Goal: Task Accomplishment & Management: Use online tool/utility

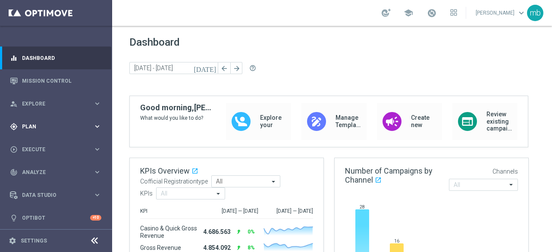
click at [97, 126] on icon "keyboard_arrow_right" at bounding box center [97, 127] width 8 height 8
click at [39, 144] on link "Target Groups" at bounding box center [55, 144] width 67 height 7
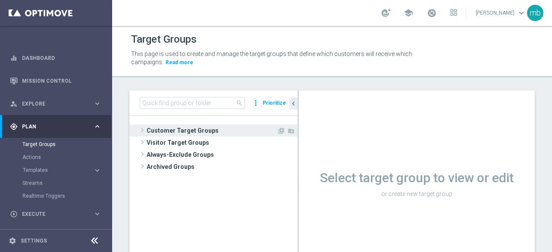
click at [142, 128] on span at bounding box center [142, 130] width 9 height 10
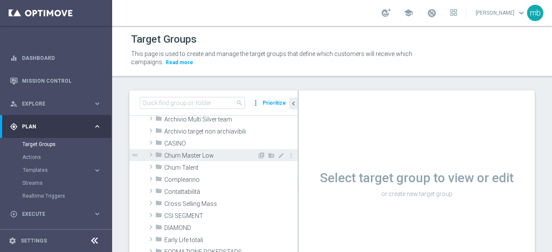
scroll to position [43, 0]
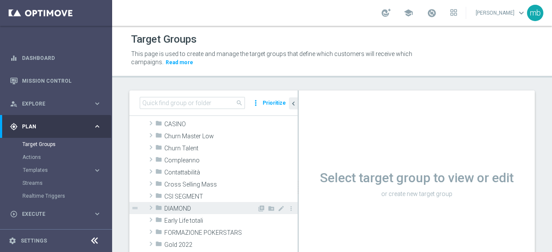
click at [151, 209] on span at bounding box center [151, 208] width 9 height 10
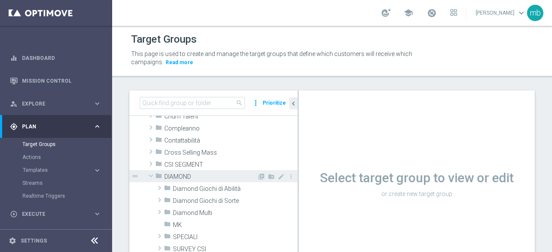
scroll to position [86, 0]
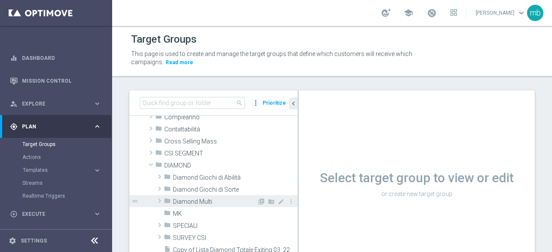
click at [161, 202] on span at bounding box center [159, 201] width 9 height 10
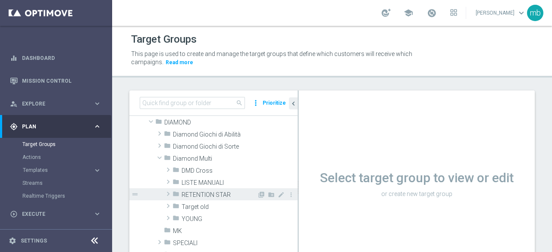
click at [202, 192] on span "RETENTION STAR" at bounding box center [220, 195] width 76 height 7
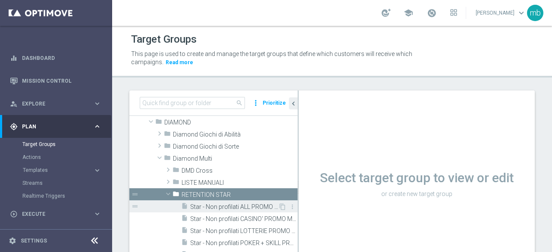
scroll to position [173, 0]
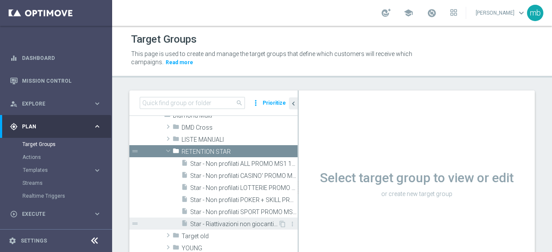
click at [224, 224] on span "Star - Riattivazioni non giocanti mese" at bounding box center [234, 224] width 88 height 7
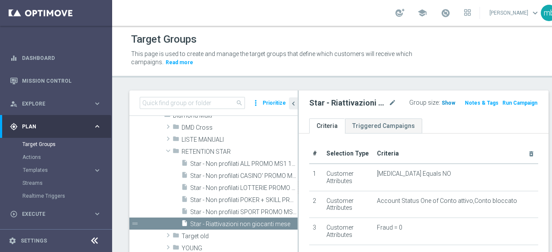
click at [442, 101] on span "Show" at bounding box center [449, 103] width 14 height 6
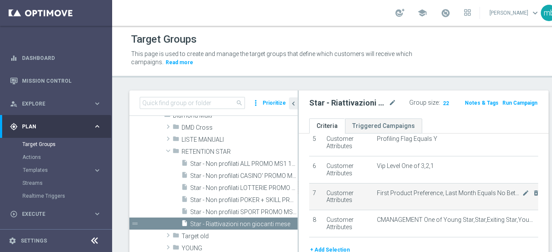
scroll to position [129, 0]
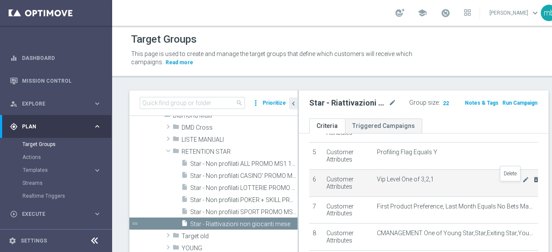
click at [533, 183] on icon "delete_forever" at bounding box center [536, 179] width 7 height 7
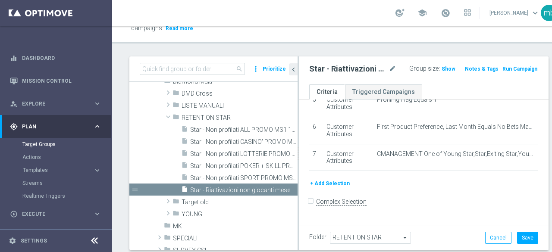
scroll to position [61, 0]
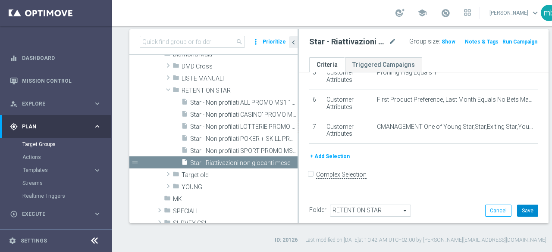
click at [517, 205] on button "Save" at bounding box center [527, 211] width 21 height 12
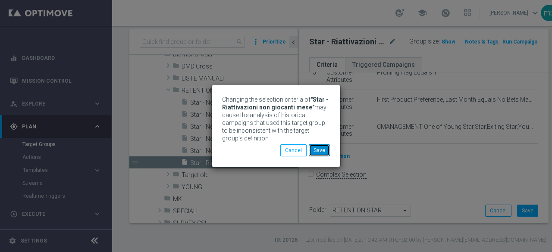
click at [327, 147] on button "Save" at bounding box center [319, 151] width 21 height 12
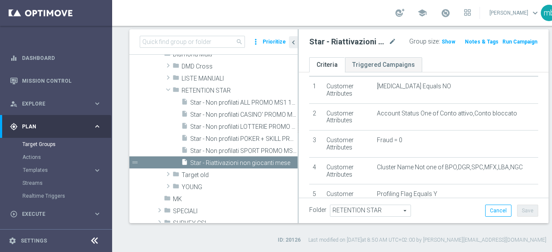
scroll to position [19, 0]
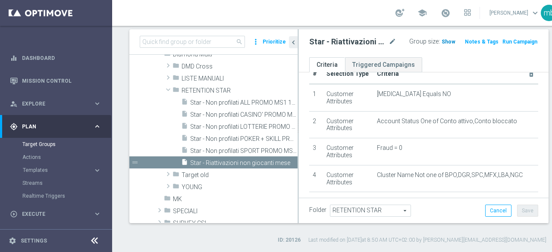
click at [442, 41] on span "Show" at bounding box center [449, 42] width 14 height 6
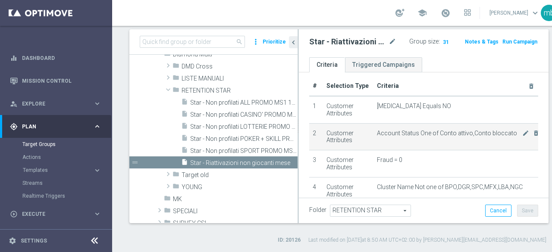
scroll to position [0, 0]
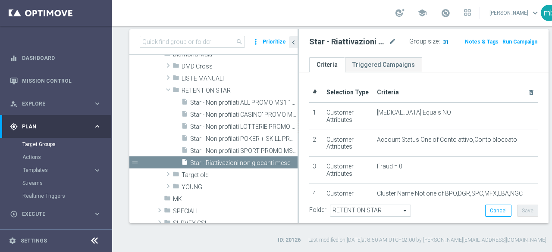
click at [442, 40] on span "31" at bounding box center [446, 43] width 8 height 8
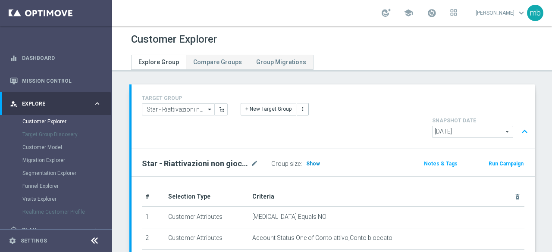
click at [312, 161] on span "Show" at bounding box center [313, 164] width 14 height 6
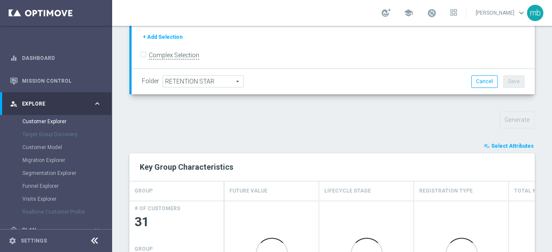
scroll to position [252, 0]
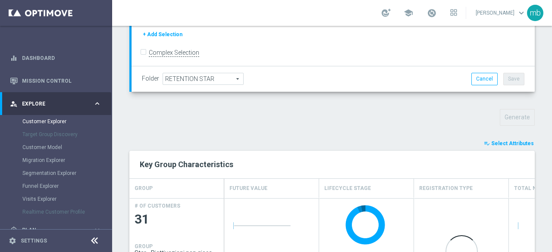
click at [497, 141] on span "Select Attributes" at bounding box center [513, 144] width 43 height 6
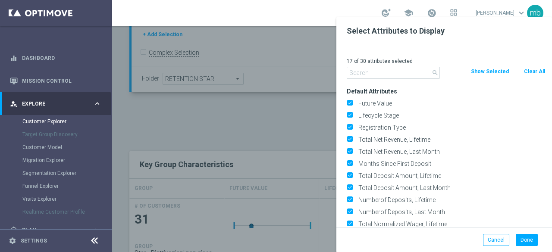
click at [375, 70] on input "text" at bounding box center [393, 73] width 93 height 12
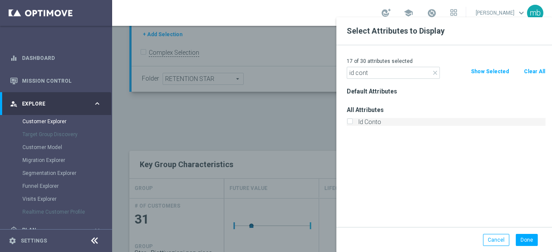
type input "id cont"
click at [350, 123] on input "Id Conto" at bounding box center [350, 123] width 6 height 6
checkbox input "true"
click at [526, 237] on button "Done" at bounding box center [527, 240] width 22 height 12
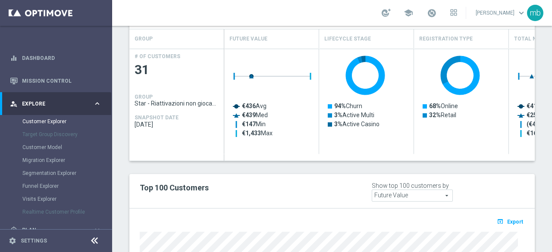
scroll to position [393, 0]
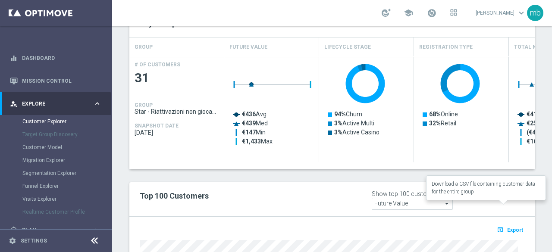
click at [511, 227] on span "Export" at bounding box center [515, 230] width 16 height 6
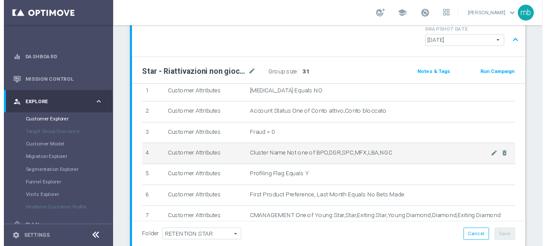
scroll to position [0, 0]
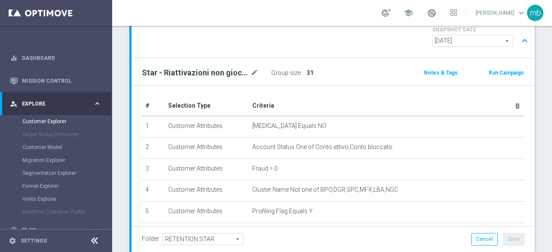
click at [491, 68] on button "Run Campaign" at bounding box center [506, 72] width 37 height 9
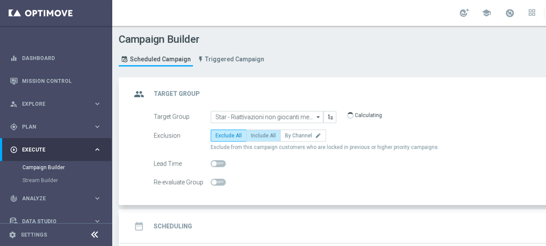
click at [251, 134] on span "Include All" at bounding box center [263, 135] width 25 height 6
click at [251, 134] on input "Include All" at bounding box center [254, 137] width 6 height 6
radio input "true"
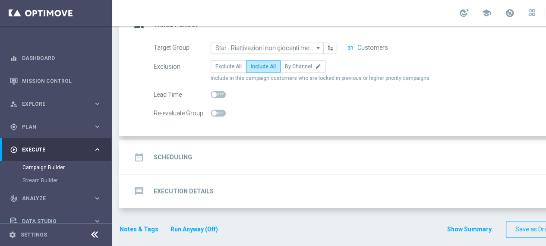
scroll to position [69, 0]
click at [185, 157] on h2 "Scheduling" at bounding box center [173, 157] width 38 height 8
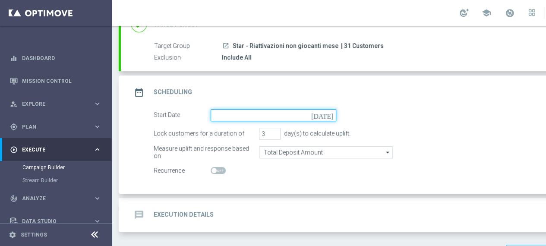
click at [325, 117] on input at bounding box center [274, 115] width 126 height 12
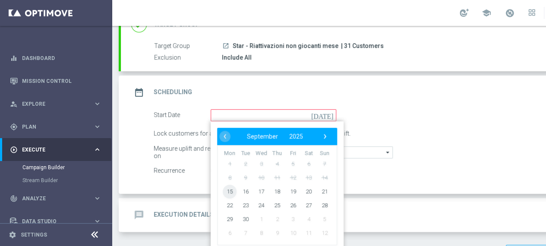
click at [233, 190] on span "15" at bounding box center [230, 191] width 14 height 14
type input "15 Sep 2025"
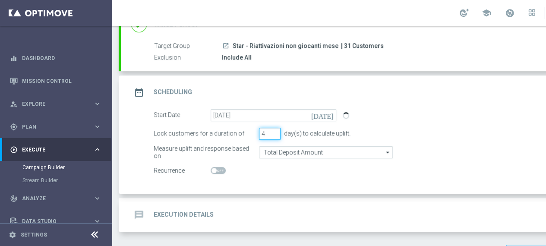
click at [274, 130] on input "4" at bounding box center [270, 134] width 22 height 12
click at [274, 130] on input "5" at bounding box center [270, 134] width 22 height 12
click at [274, 130] on input "6" at bounding box center [270, 134] width 22 height 12
type input "7"
click at [274, 130] on input "7" at bounding box center [270, 134] width 22 height 12
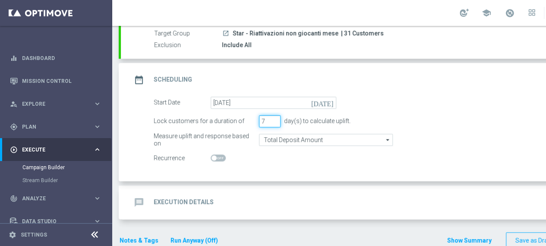
scroll to position [94, 0]
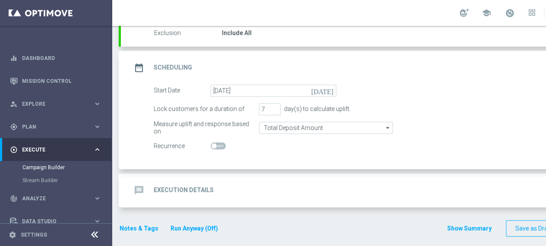
click at [188, 189] on h2 "Execution Details" at bounding box center [184, 190] width 60 height 8
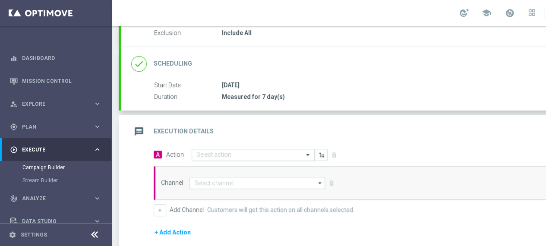
click at [259, 154] on input "text" at bounding box center [244, 154] width 96 height 7
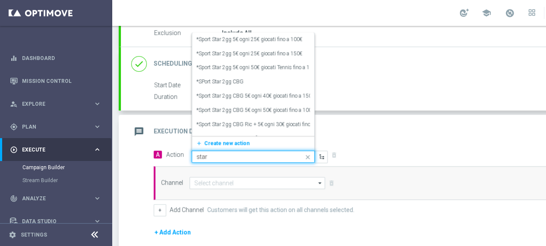
type input "star r"
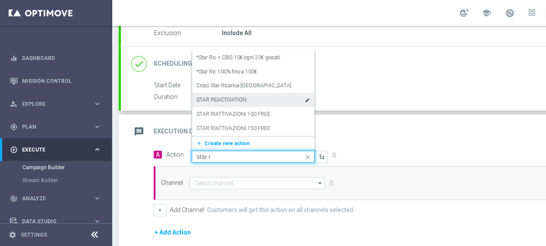
click at [243, 97] on label "STAR REACTIVATION" at bounding box center [221, 99] width 50 height 7
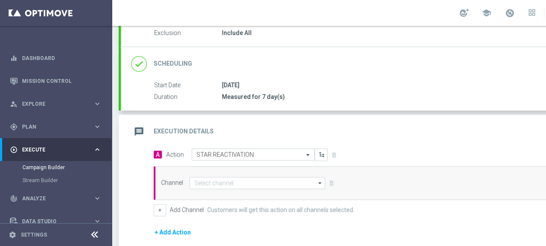
click at [318, 183] on icon "arrow_drop_down" at bounding box center [320, 182] width 9 height 11
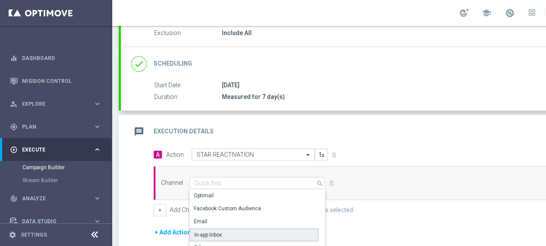
click at [245, 228] on div "In-app Inbox" at bounding box center [253, 234] width 129 height 13
type input "In-app Inbox"
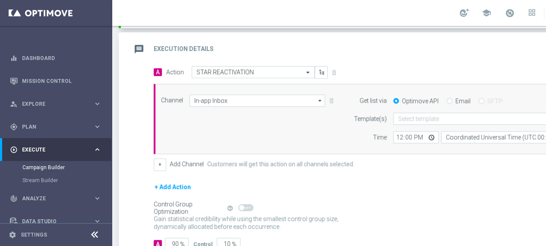
scroll to position [224, 0]
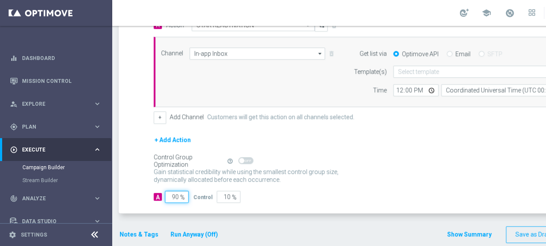
drag, startPoint x: 180, startPoint y: 194, endPoint x: 166, endPoint y: 195, distance: 13.9
click at [166, 195] on input "90" at bounding box center [177, 197] width 24 height 12
type input "1"
type input "99"
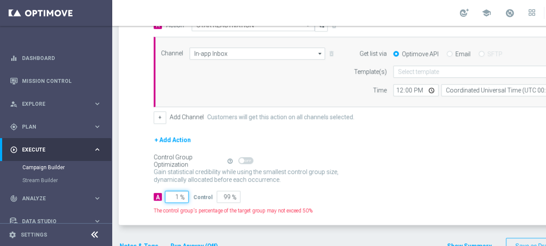
type input "19"
type input "81"
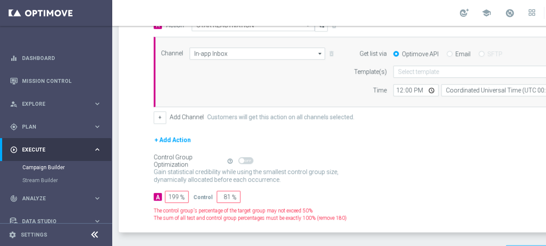
click at [384, 179] on div "Gain statistical credibility while using the smallest control group size, dynam…" at bounding box center [382, 176] width 457 height 21
click at [179, 195] on input "199" at bounding box center [177, 197] width 24 height 12
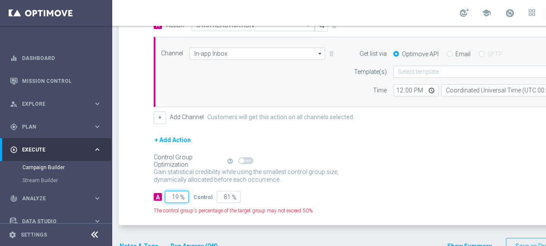
type input "1"
type input "99"
type input "10"
type input "90"
type input "100"
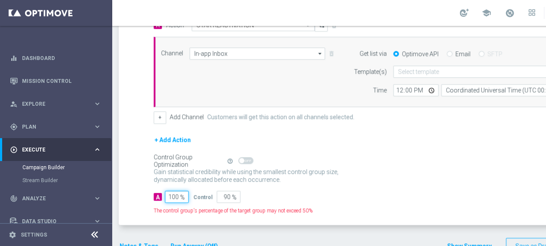
type input "0"
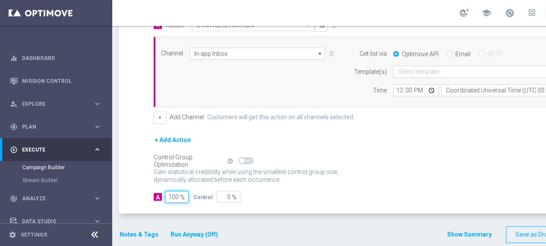
type input "100"
click at [379, 166] on div "Gain statistical credibility while using the smallest control group size, dynam…" at bounding box center [382, 176] width 457 height 21
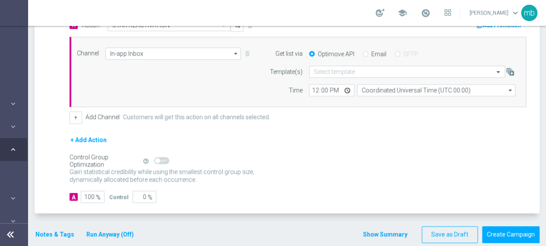
scroll to position [51, 0]
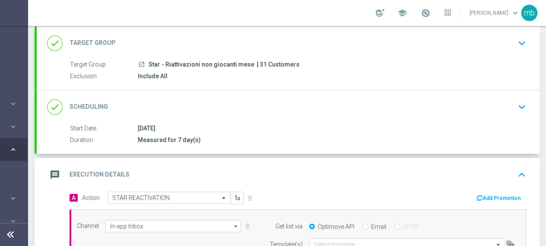
click at [493, 196] on button "Add Promotion" at bounding box center [500, 197] width 48 height 9
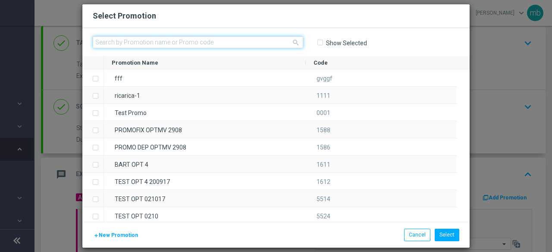
click at [204, 47] on input "text" at bounding box center [198, 42] width 211 height 12
paste input "323939"
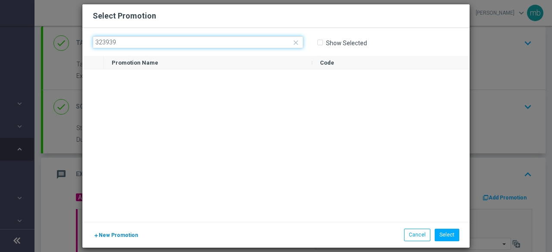
type input "323939"
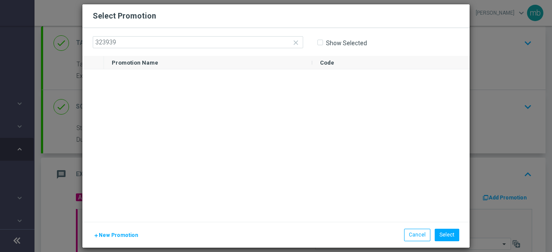
click at [116, 237] on span "New Promotion" at bounding box center [118, 236] width 39 height 6
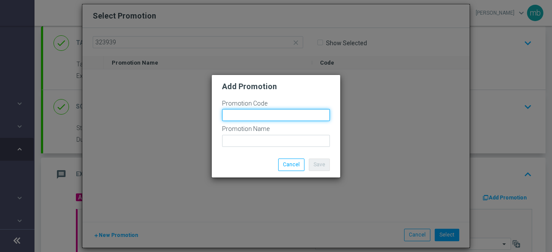
click at [246, 115] on input "text" at bounding box center [276, 115] width 108 height 12
paste input "323939"
type input "323939"
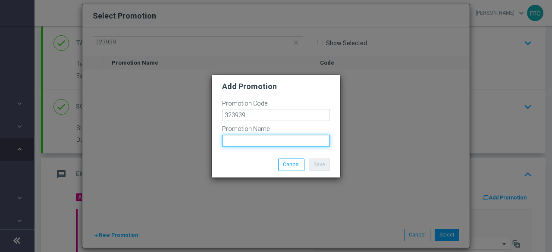
click at [242, 142] on input "text" at bounding box center [276, 141] width 108 height 12
paste input "FREEPLAY-S"
type input "FREEPLAY-S"
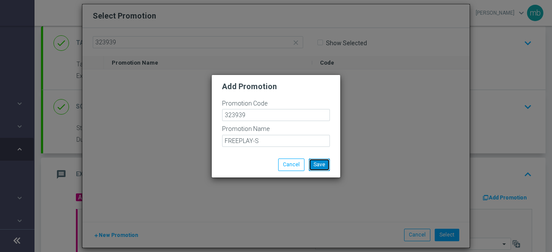
click at [323, 164] on button "Save" at bounding box center [319, 165] width 21 height 12
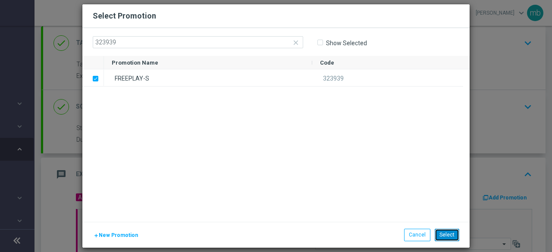
click at [441, 236] on button "Select" at bounding box center [447, 235] width 25 height 12
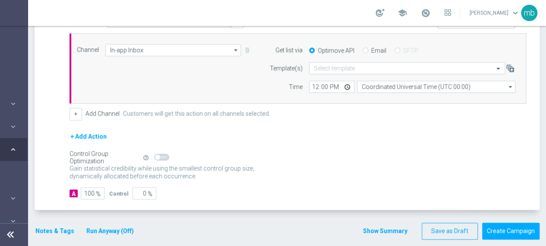
scroll to position [228, 0]
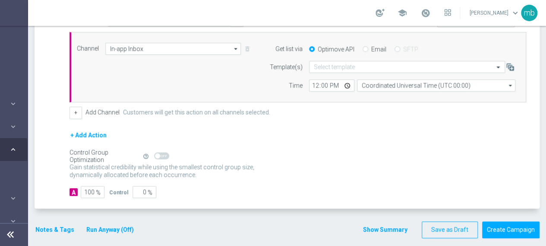
click at [57, 226] on button "Notes & Tags" at bounding box center [55, 229] width 41 height 11
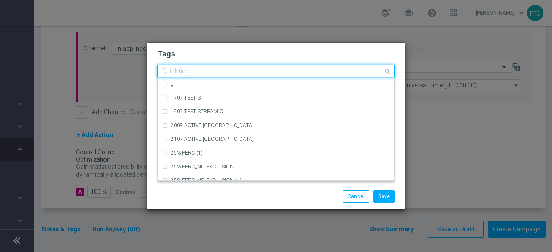
click at [190, 74] on input "text" at bounding box center [272, 71] width 221 height 7
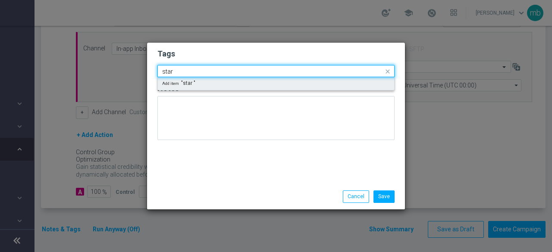
type input "star"
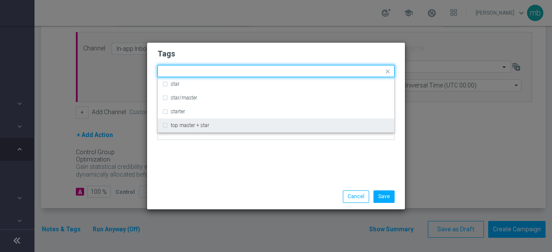
click at [192, 158] on div "Tags Quick find star star/master starter top master + star Notes" at bounding box center [276, 114] width 258 height 142
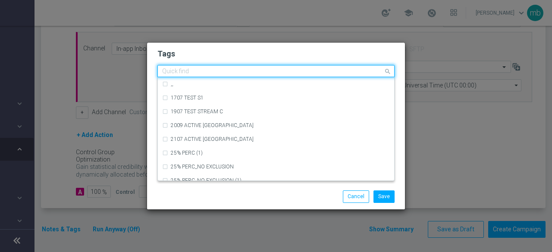
click at [227, 72] on input "text" at bounding box center [272, 71] width 221 height 7
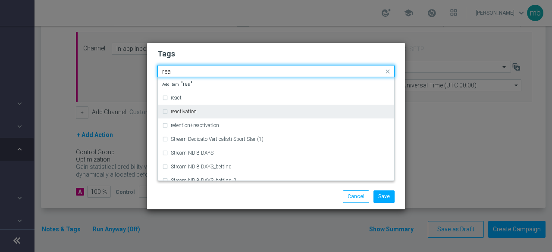
click at [197, 115] on div "reactivation" at bounding box center [276, 112] width 228 height 14
type input "rea"
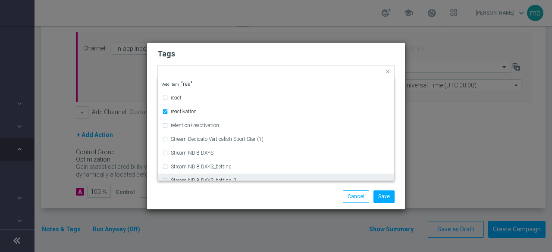
click at [199, 194] on div "Save Cancel" at bounding box center [276, 197] width 250 height 12
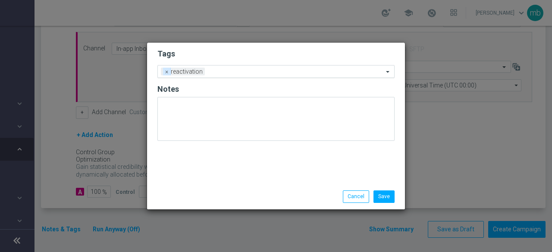
click at [165, 73] on span "×" at bounding box center [167, 72] width 8 height 8
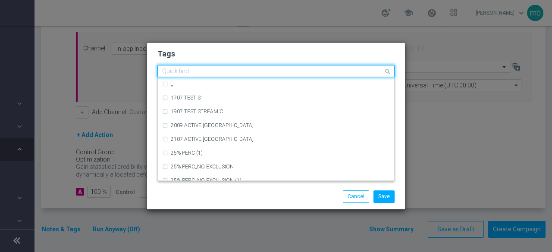
click at [165, 73] on input "text" at bounding box center [272, 71] width 221 height 7
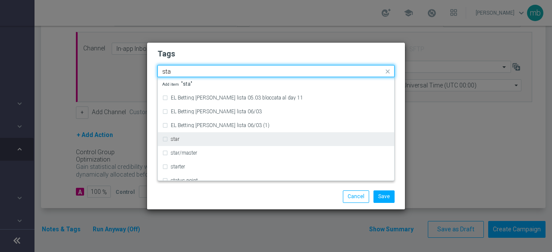
click at [174, 141] on label "star" at bounding box center [175, 139] width 9 height 5
type input "sta"
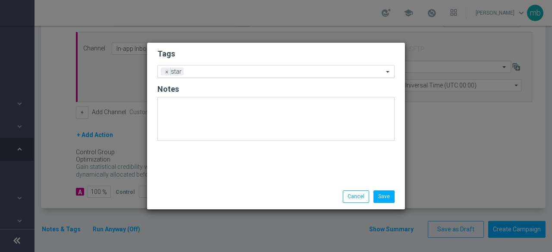
click at [191, 206] on div "Save Cancel" at bounding box center [276, 196] width 258 height 25
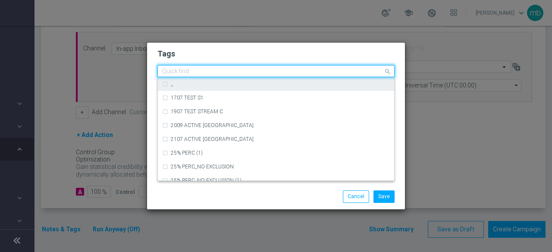
click at [221, 77] on ng-select "Quick find × star ,, 1707 TEST S1 1907 TEST STREAM C 2009 ACTIVE CASINO MARG NE…" at bounding box center [276, 71] width 237 height 12
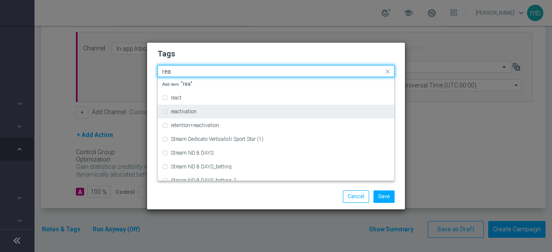
click at [189, 111] on label "reactivation" at bounding box center [184, 111] width 26 height 5
type input "rea"
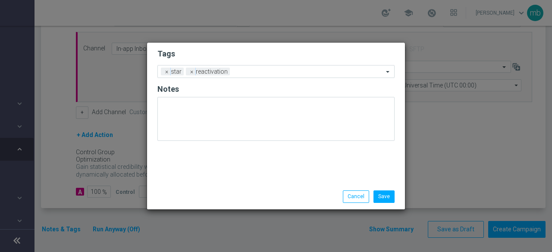
click at [202, 195] on div "Save Cancel" at bounding box center [276, 197] width 250 height 12
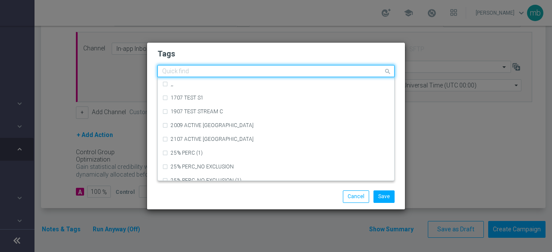
click at [254, 71] on input "text" at bounding box center [272, 71] width 221 height 7
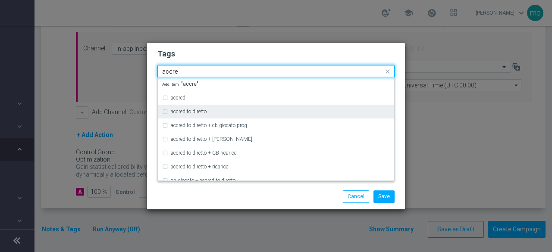
click at [210, 112] on div "accredito diretto" at bounding box center [280, 111] width 219 height 5
type input "accre"
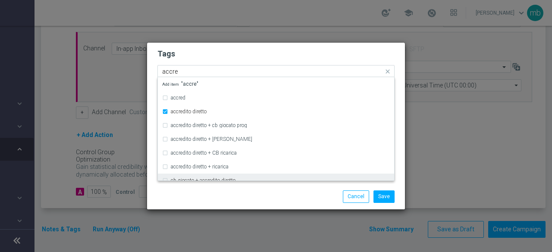
click at [220, 179] on label "cb giocato + accredito diretto" at bounding box center [203, 180] width 65 height 5
click at [189, 176] on div "cb giocato + accredito diretto" at bounding box center [276, 181] width 228 height 14
click at [184, 207] on div "Save Cancel" at bounding box center [276, 196] width 258 height 25
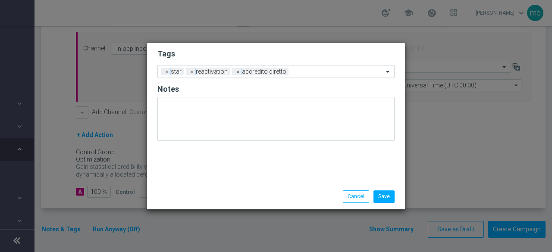
click at [308, 71] on input "text" at bounding box center [337, 72] width 91 height 7
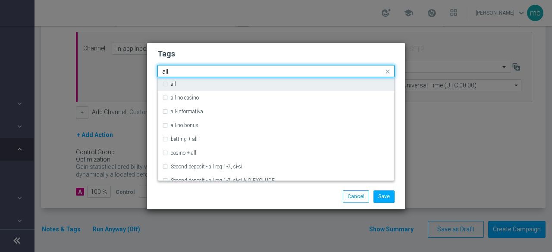
click at [168, 84] on div "all" at bounding box center [276, 84] width 228 height 14
type input "all"
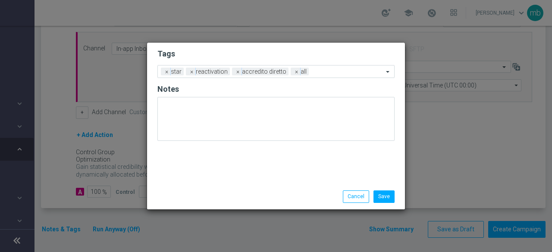
click at [211, 196] on div "Save Cancel" at bounding box center [276, 197] width 250 height 12
click at [334, 71] on input "text" at bounding box center [347, 72] width 71 height 7
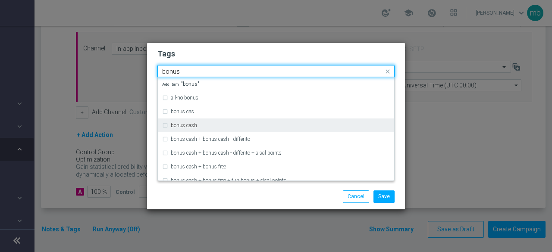
click at [219, 120] on div "bonus cash" at bounding box center [276, 126] width 228 height 14
type input "bonus"
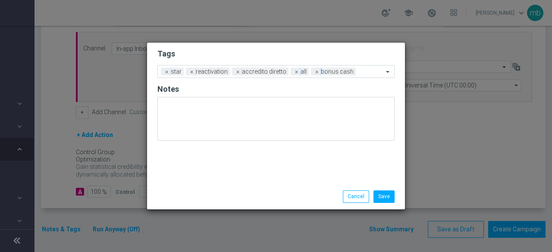
click at [219, 185] on div "Save Cancel" at bounding box center [276, 196] width 258 height 25
click at [382, 193] on button "Save" at bounding box center [384, 197] width 21 height 12
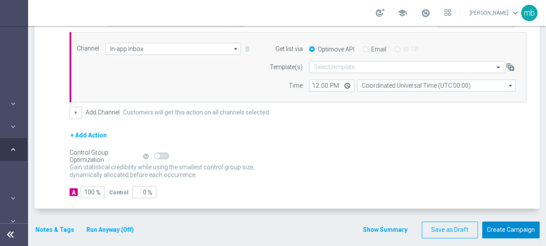
click at [508, 225] on button "Create Campaign" at bounding box center [510, 229] width 57 height 17
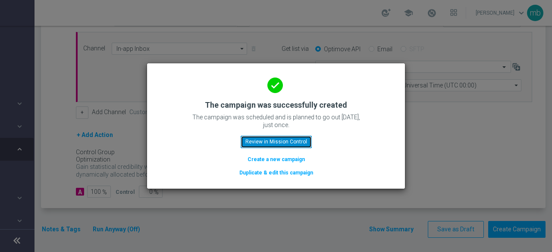
click at [289, 138] on button "Review in Mission Control" at bounding box center [276, 142] width 71 height 12
